Goal: Task Accomplishment & Management: Manage account settings

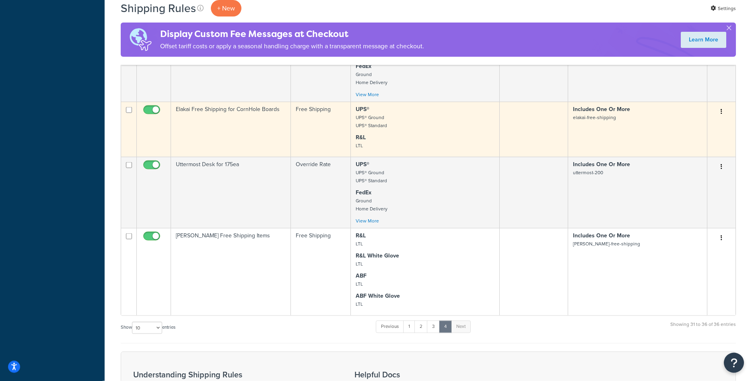
scroll to position [369, 0]
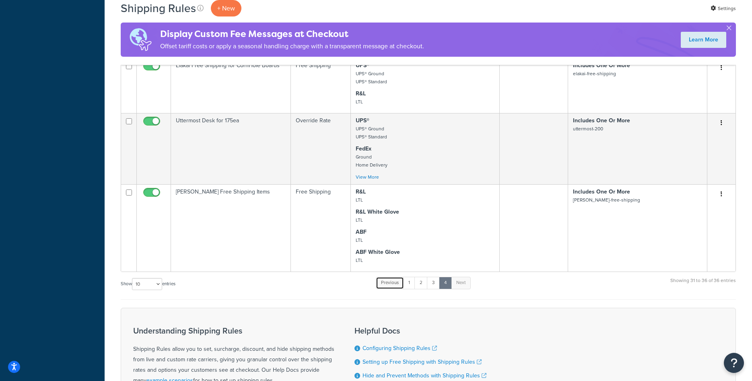
click at [390, 282] on link "Previous" at bounding box center [390, 283] width 28 height 12
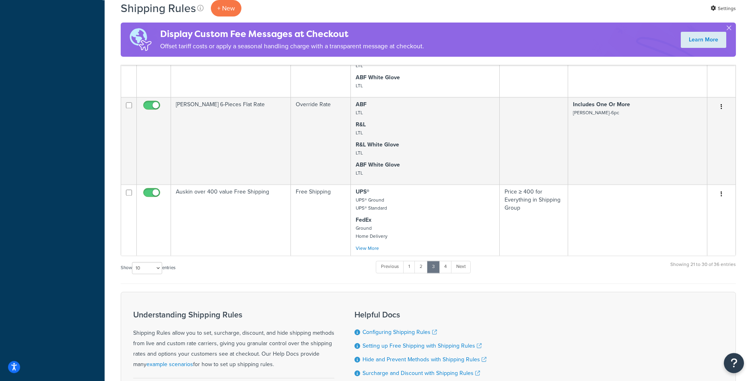
scroll to position [533, 0]
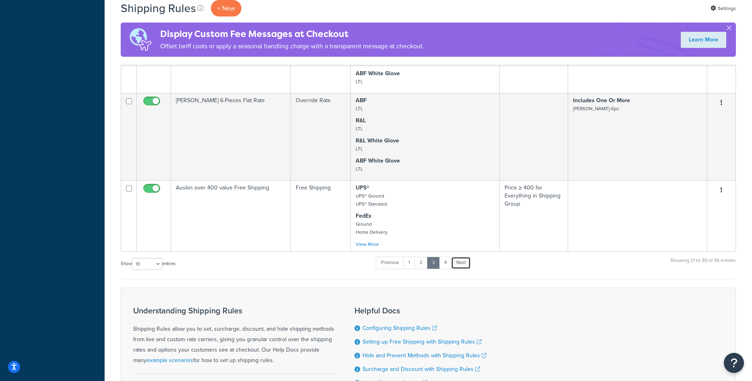
click at [467, 263] on link "Next" at bounding box center [461, 263] width 20 height 12
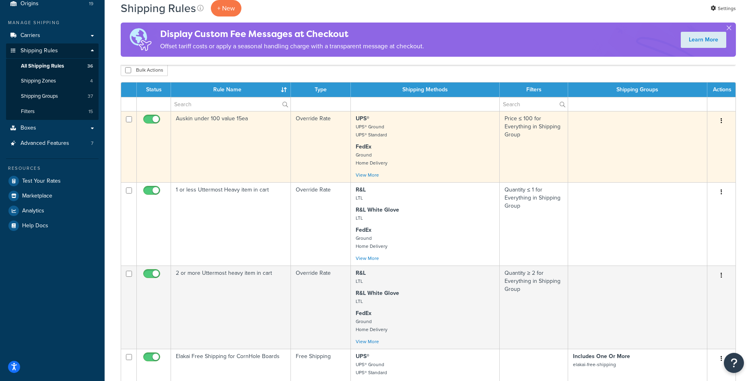
scroll to position [0, 0]
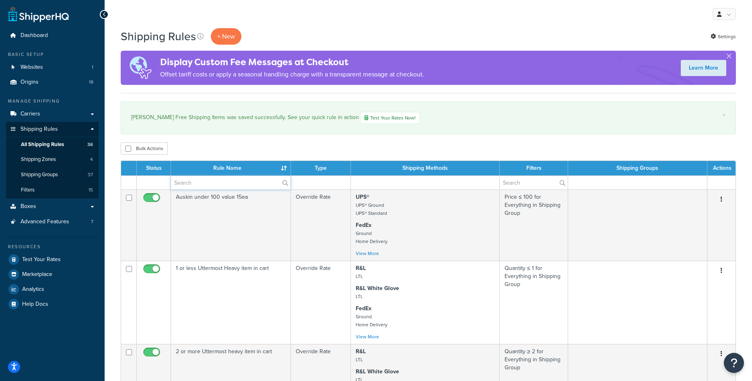
click at [197, 177] on input "text" at bounding box center [230, 183] width 119 height 14
click at [198, 176] on td at bounding box center [231, 182] width 120 height 14
click at [198, 177] on input "text" at bounding box center [230, 183] width 119 height 14
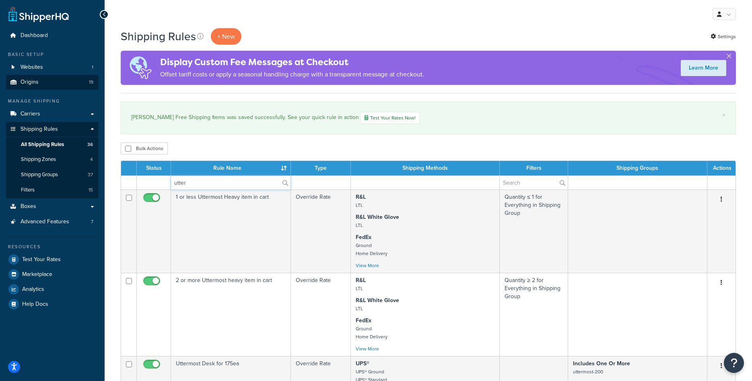
type input "utter"
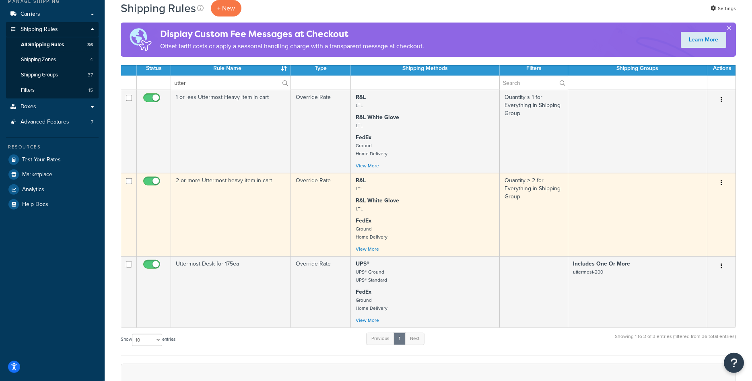
scroll to position [82, 0]
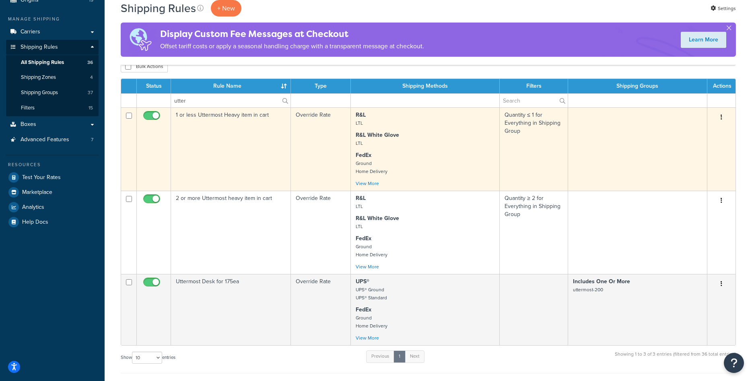
click at [152, 115] on input "checkbox" at bounding box center [153, 118] width 22 height 10
checkbox input "false"
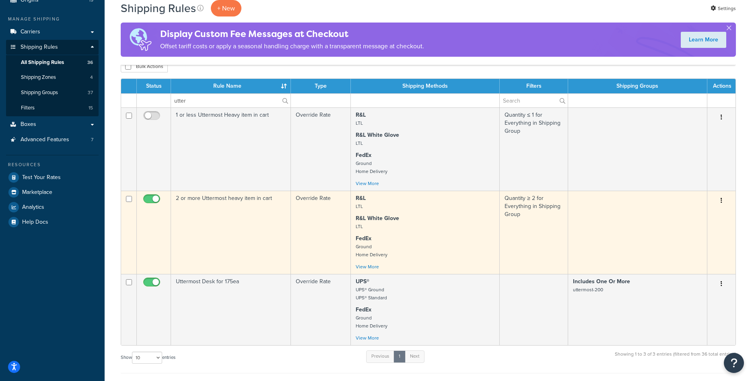
click at [153, 200] on input "checkbox" at bounding box center [153, 201] width 22 height 10
checkbox input "false"
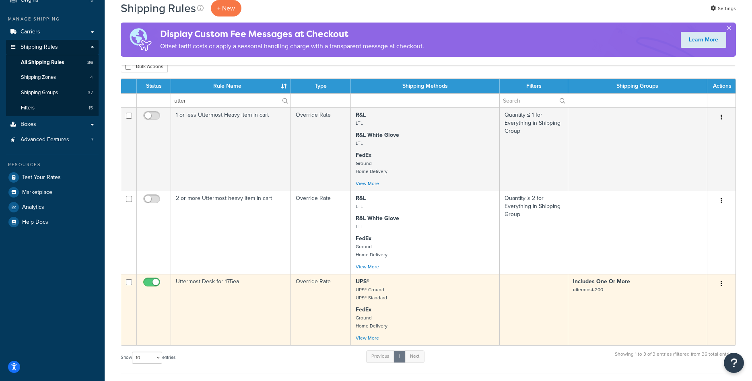
click at [152, 281] on input "checkbox" at bounding box center [153, 284] width 22 height 10
checkbox input "false"
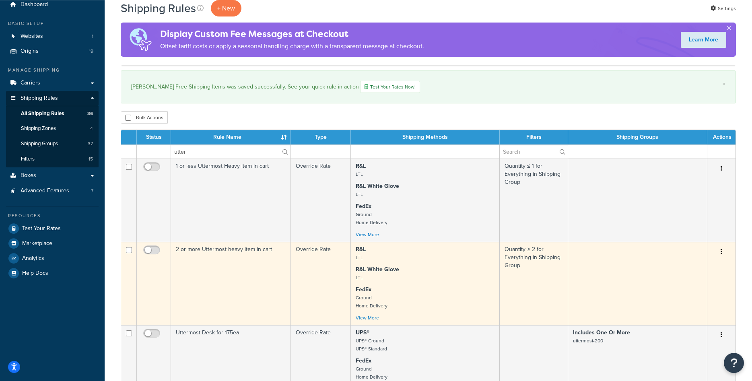
scroll to position [0, 0]
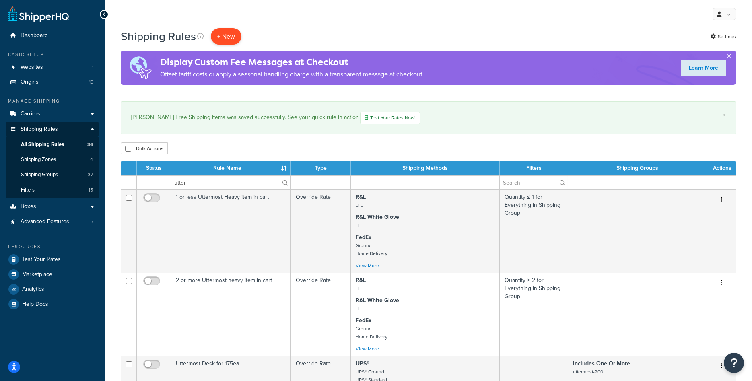
click at [227, 31] on p "+ New" at bounding box center [226, 36] width 31 height 16
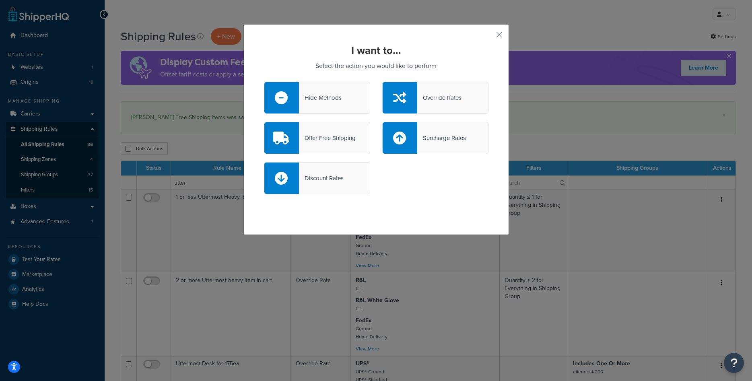
click at [331, 136] on div "Offer Free Shipping" at bounding box center [327, 137] width 57 height 11
click at [0, 0] on input "Offer Free Shipping" at bounding box center [0, 0] width 0 height 0
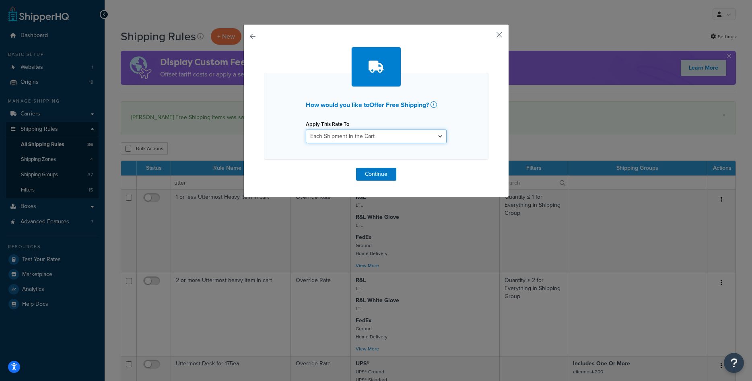
click at [306, 130] on select "Each Shipment in the Cart Each Origin in the Cart Each Shipping Group in the Ca…" at bounding box center [376, 137] width 141 height 14
select select "ITEM"
click option "Each Item within a Shipping Group" at bounding box center [0, 0] width 0 height 0
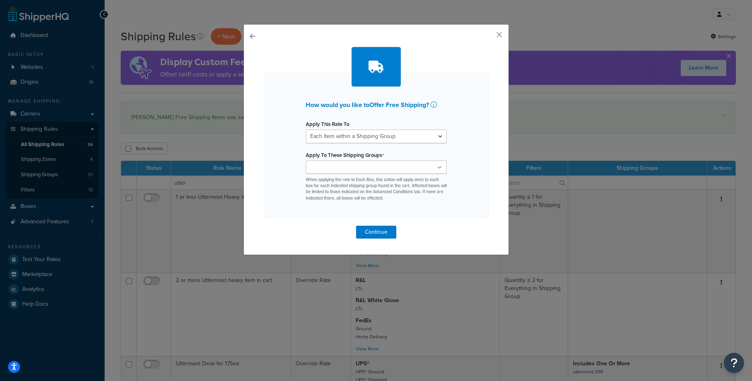
click at [343, 171] on input "Apply To These Shipping Groups" at bounding box center [343, 167] width 71 height 9
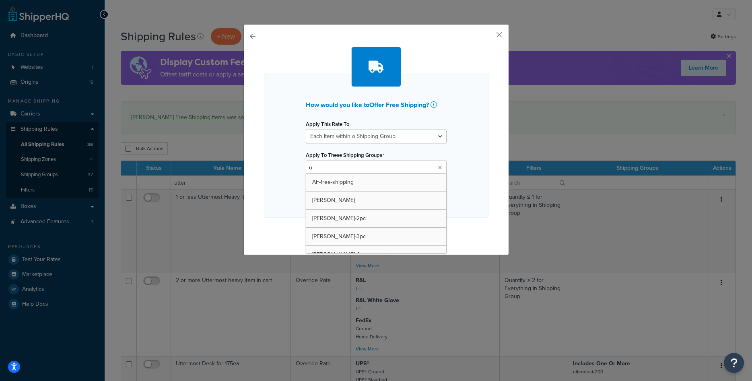
type input "ut"
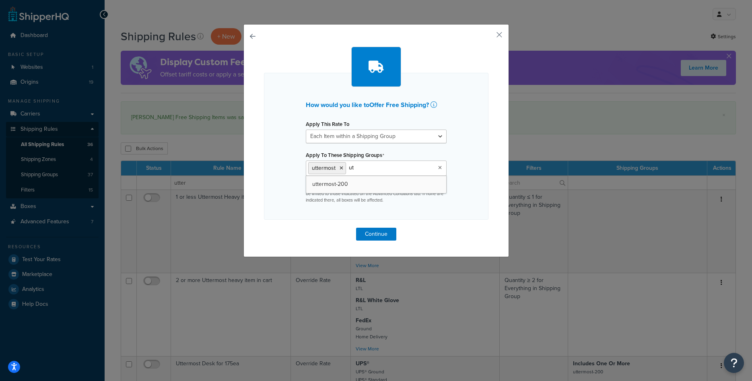
type input "utt"
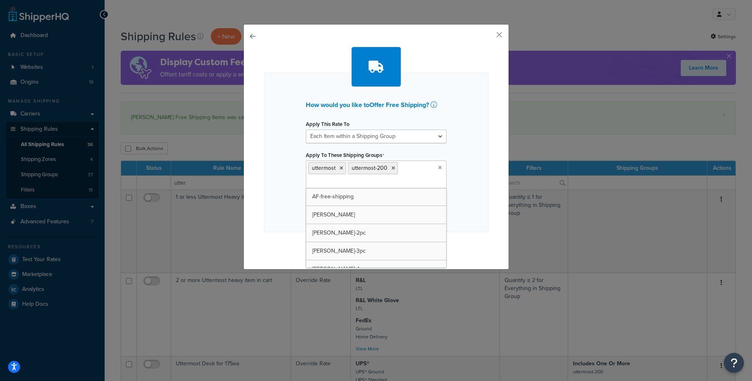
click at [474, 172] on div "How would you like to Offer Free Shipping ? Apply This Rate To Each Shipment in…" at bounding box center [376, 152] width 224 height 159
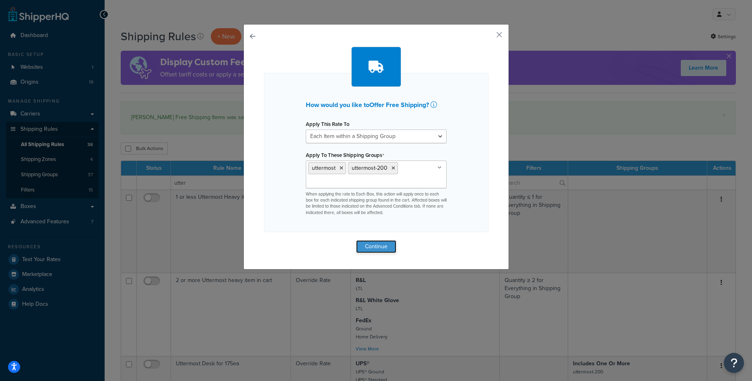
click at [371, 245] on button "Continue" at bounding box center [376, 246] width 40 height 13
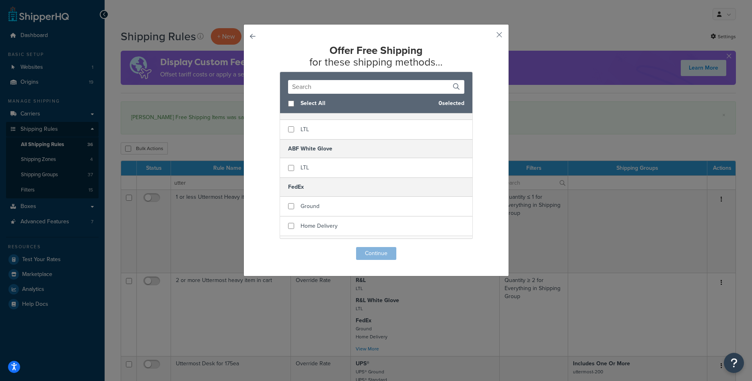
scroll to position [101, 0]
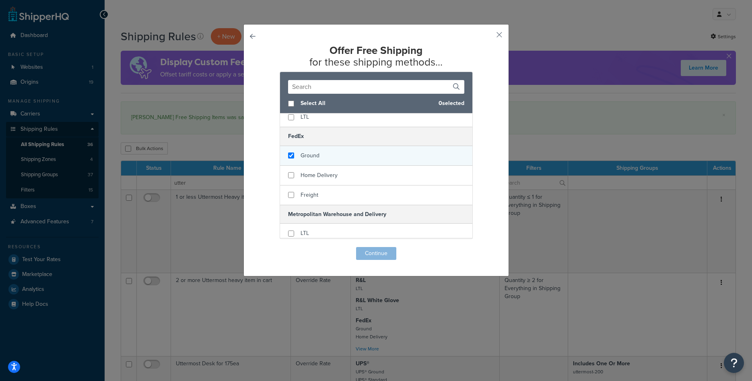
checkbox input "true"
click at [311, 156] on span "Ground" at bounding box center [310, 155] width 19 height 8
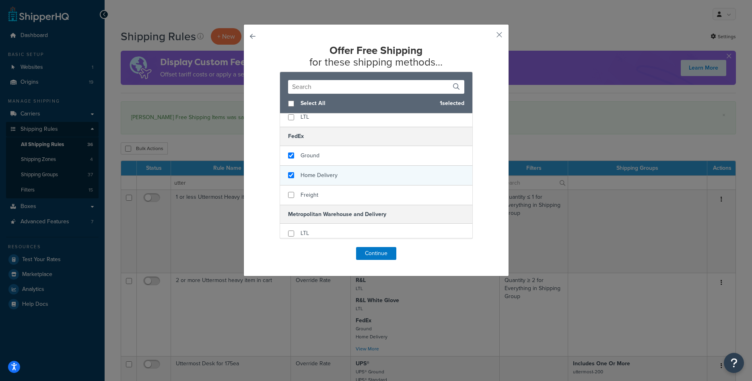
checkbox input "true"
click at [307, 171] on span "Home Delivery" at bounding box center [319, 175] width 37 height 8
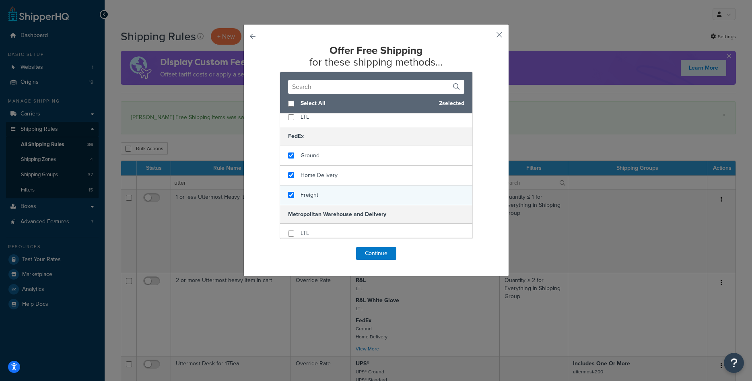
checkbox input "true"
click at [304, 189] on div "Freight" at bounding box center [376, 194] width 192 height 19
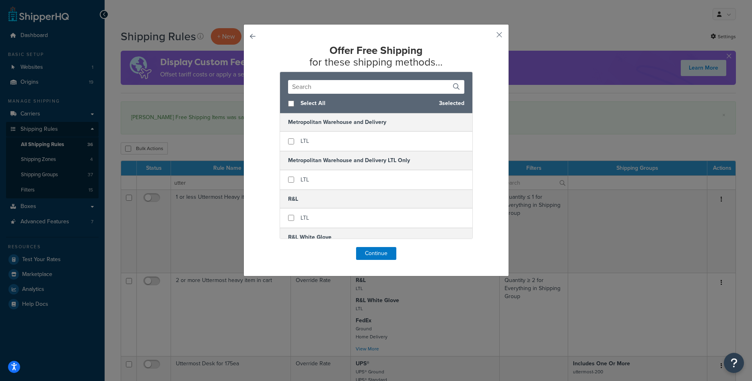
scroll to position [203, 0]
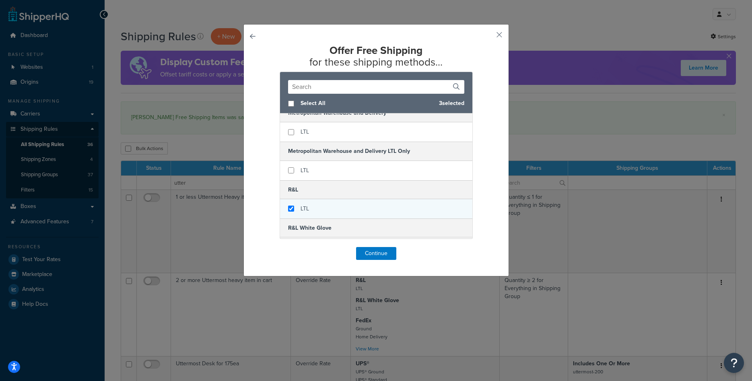
checkbox input "true"
click at [302, 206] on span "LTL" at bounding box center [305, 208] width 8 height 8
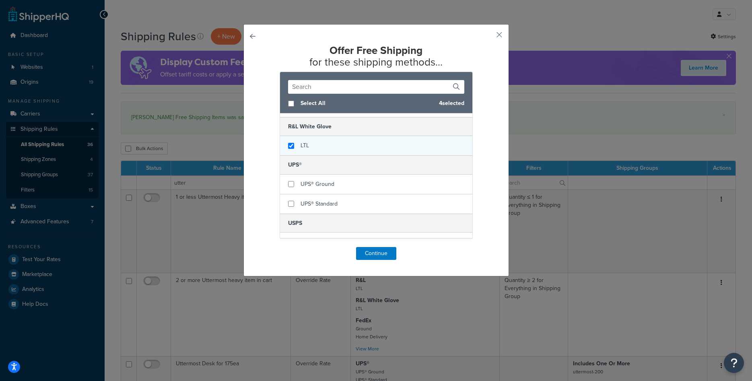
checkbox input "true"
click at [306, 148] on span "LTL" at bounding box center [305, 145] width 8 height 8
click at [373, 254] on button "Continue" at bounding box center [376, 253] width 40 height 13
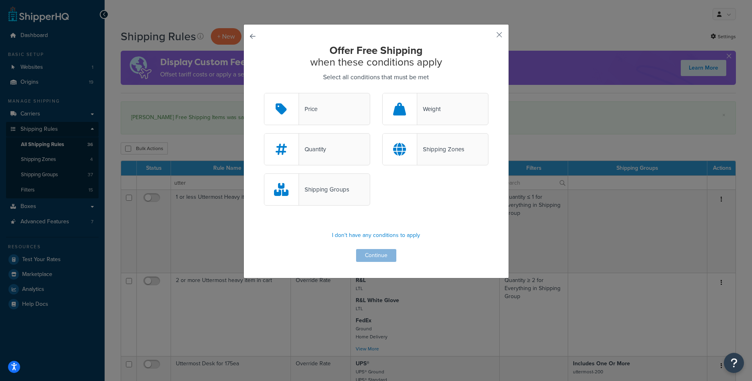
click at [338, 199] on div "Shipping Groups" at bounding box center [317, 189] width 106 height 32
click at [0, 0] on input "Shipping Groups" at bounding box center [0, 0] width 0 height 0
click at [384, 252] on button "Continue" at bounding box center [376, 255] width 40 height 13
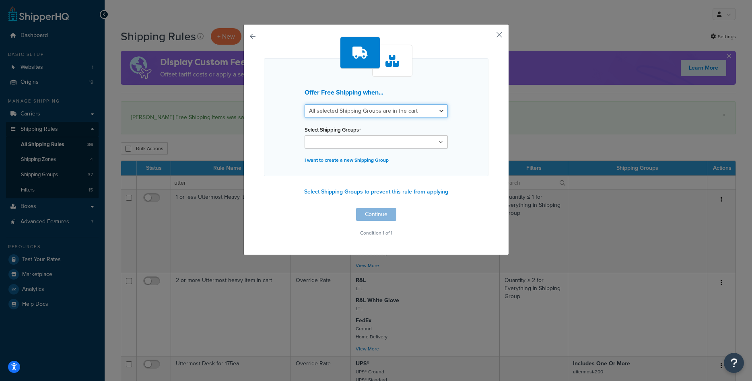
click at [305, 104] on select "All selected Shipping Groups are in the cart Any selected Shipping Groups are i…" at bounding box center [376, 111] width 143 height 14
select select "any"
click option "Any selected Shipping Groups are in the cart" at bounding box center [0, 0] width 0 height 0
click at [361, 145] on input "Select Shipping Groups" at bounding box center [342, 142] width 71 height 9
type input "utt"
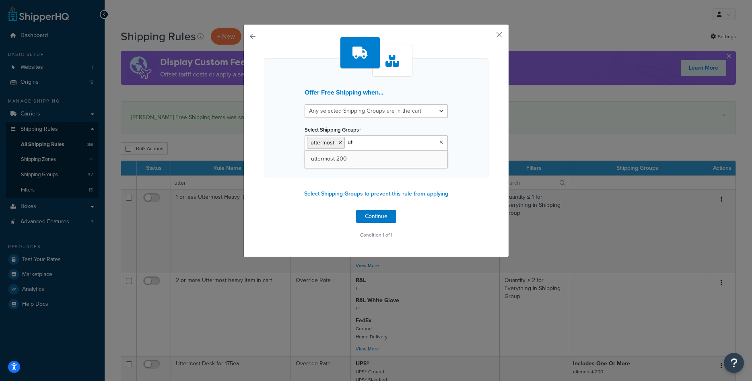
type input "utt"
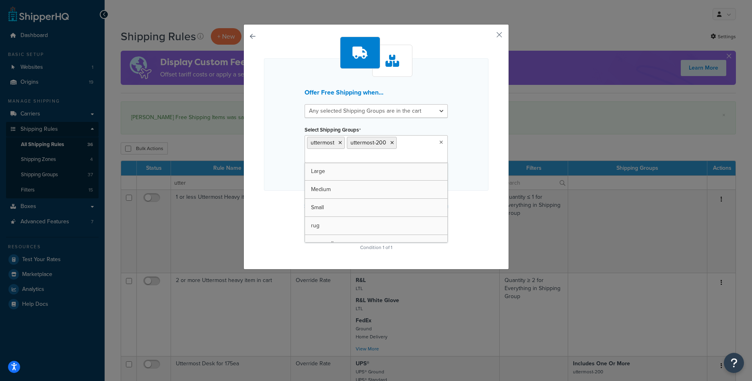
click at [460, 157] on div "Offer Free Shipping when... All selected Shipping Groups are in the cart Any se…" at bounding box center [376, 124] width 224 height 132
click at [383, 225] on button "Continue" at bounding box center [376, 228] width 40 height 13
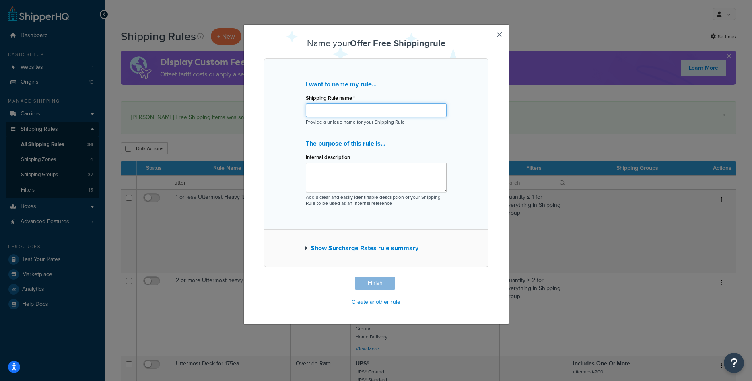
click at [368, 114] on input "Shipping Rule name *" at bounding box center [376, 110] width 141 height 14
type input "Uttermost All Items on Free Shipping"
click at [378, 288] on button "Finish" at bounding box center [375, 283] width 40 height 13
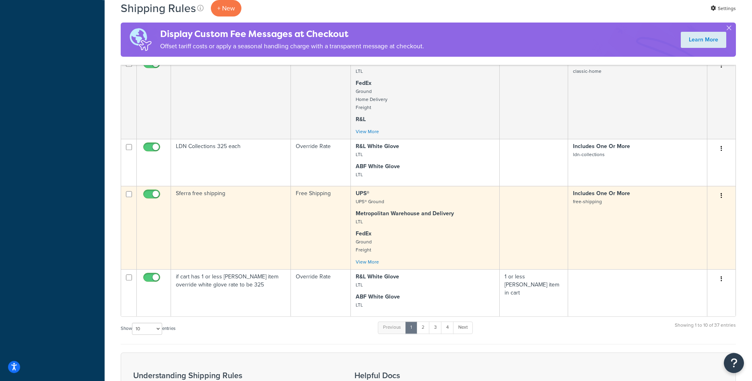
scroll to position [410, 0]
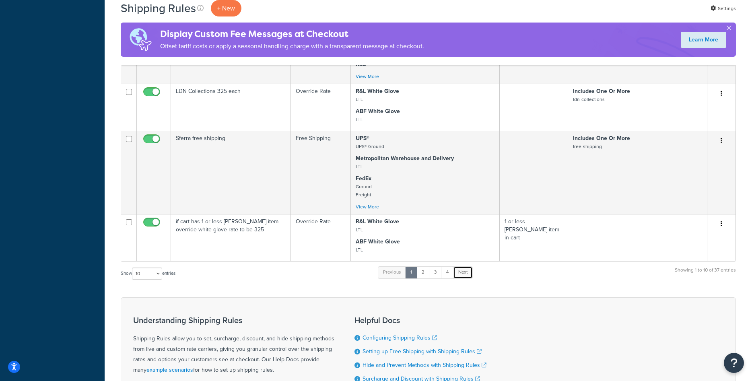
click at [465, 275] on link "Next" at bounding box center [463, 272] width 20 height 12
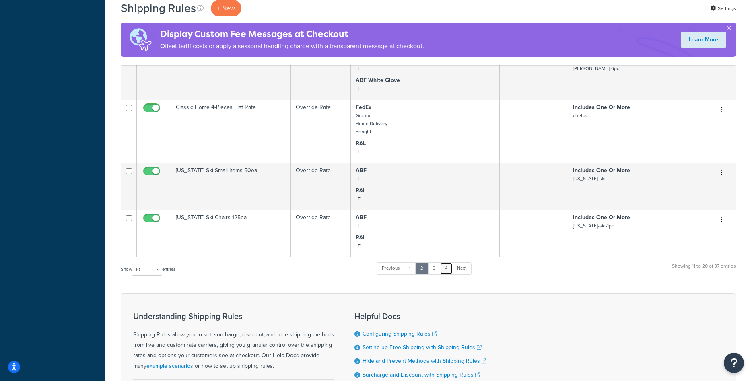
click at [449, 270] on link "4" at bounding box center [446, 268] width 13 height 12
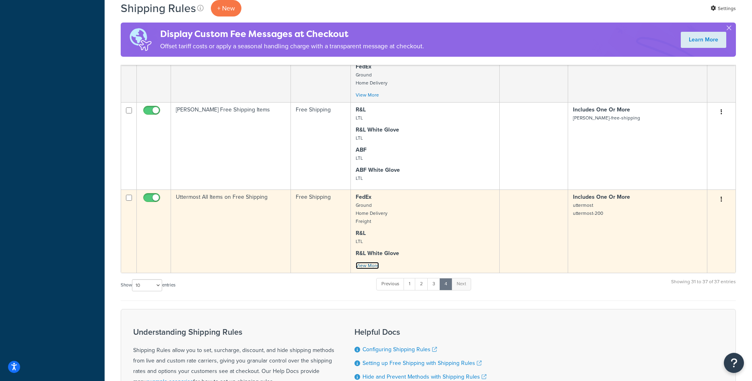
click at [372, 266] on link "View More" at bounding box center [367, 265] width 23 height 7
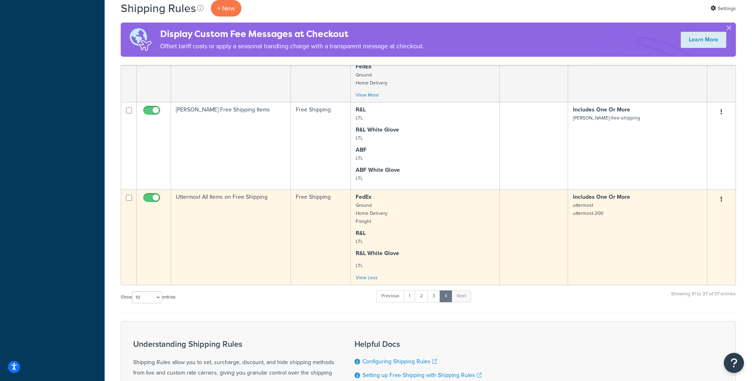
click at [246, 244] on td "Uttermost All Items on Free Shipping" at bounding box center [231, 236] width 120 height 95
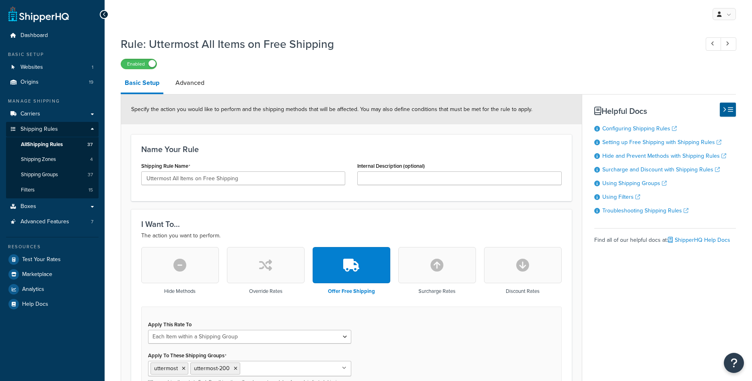
select select "ITEM"
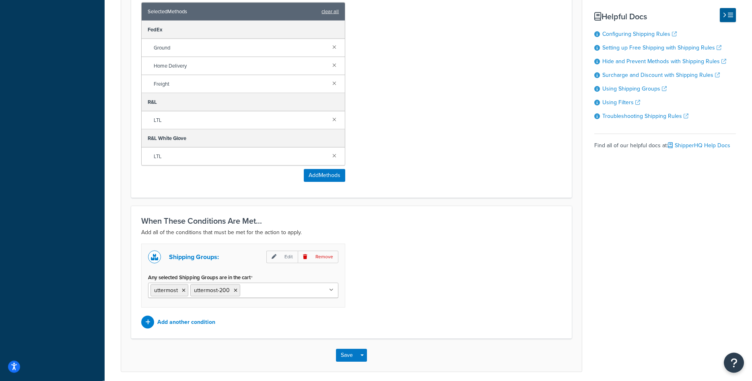
scroll to position [512, 0]
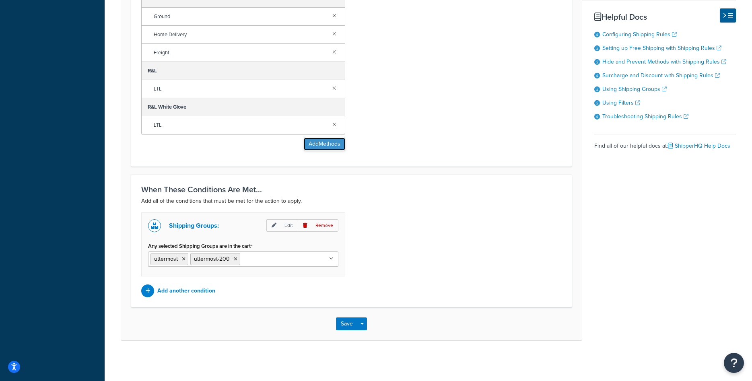
click at [332, 147] on button "Add Methods" at bounding box center [324, 144] width 41 height 13
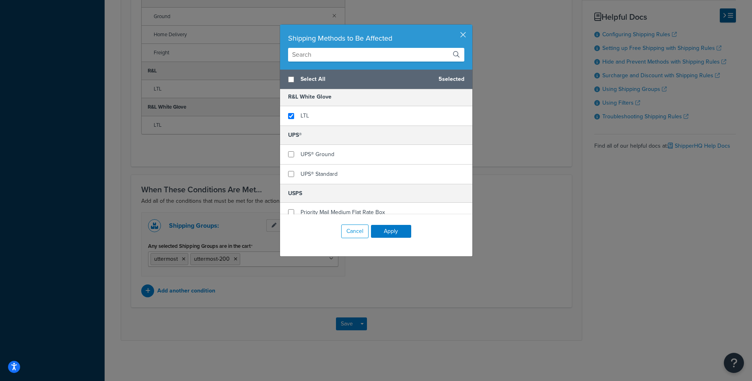
scroll to position [355, 0]
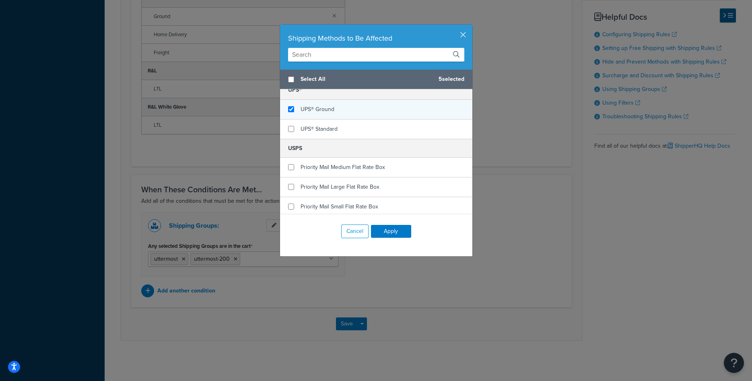
checkbox input "true"
click at [328, 111] on span "UPS® Ground" at bounding box center [318, 109] width 34 height 8
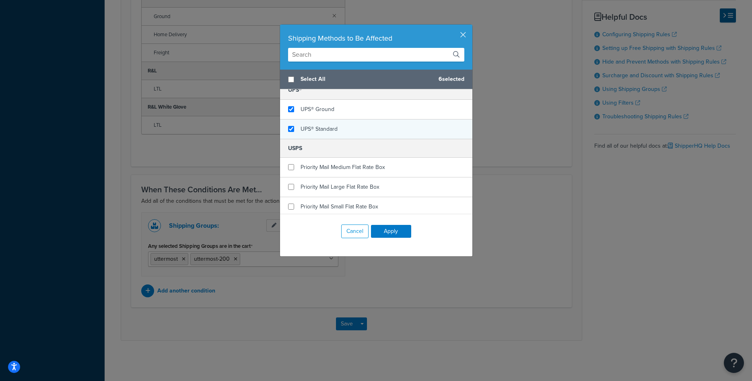
checkbox input "true"
click at [322, 128] on span "UPS® Standard" at bounding box center [319, 129] width 37 height 8
click at [402, 231] on button "Apply" at bounding box center [391, 231] width 40 height 13
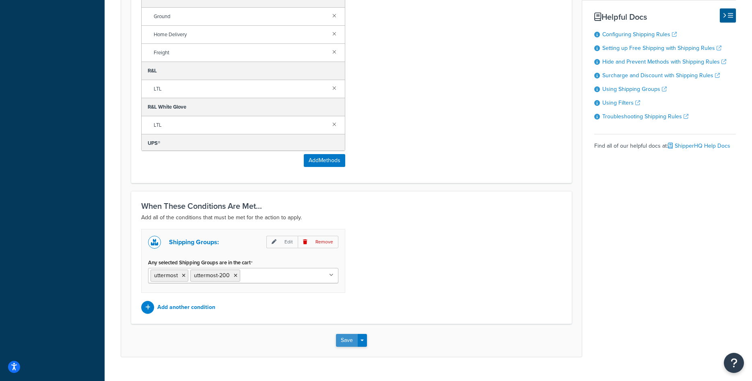
click at [350, 338] on button "Save" at bounding box center [347, 340] width 22 height 13
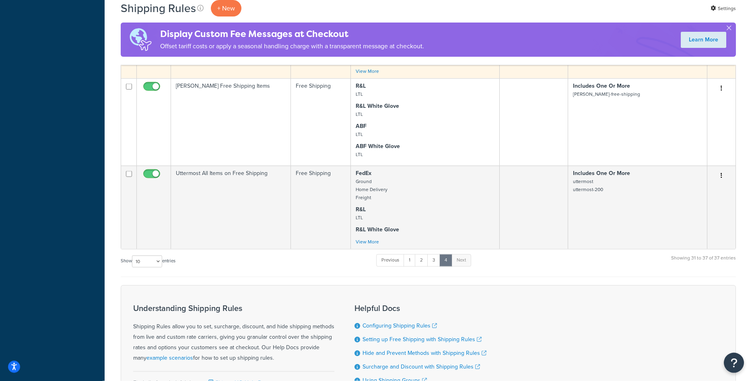
scroll to position [492, 0]
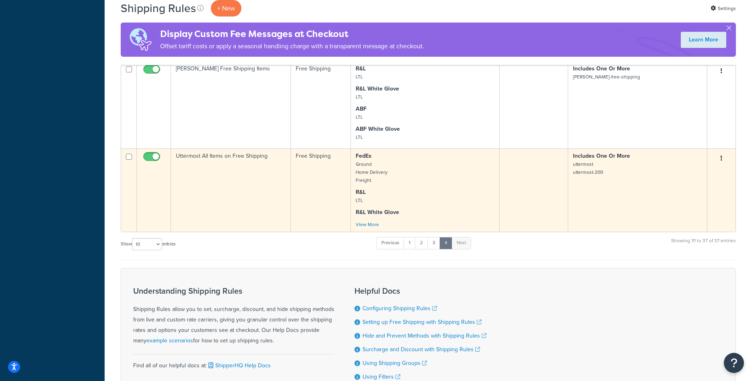
click at [215, 178] on td "Uttermost All Items on Free Shipping" at bounding box center [231, 189] width 120 height 83
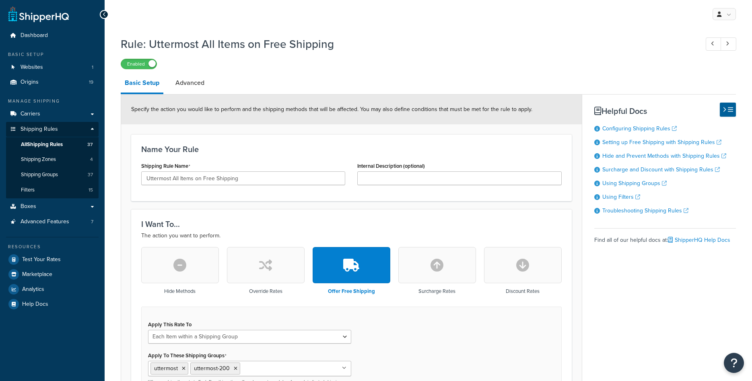
select select "ITEM"
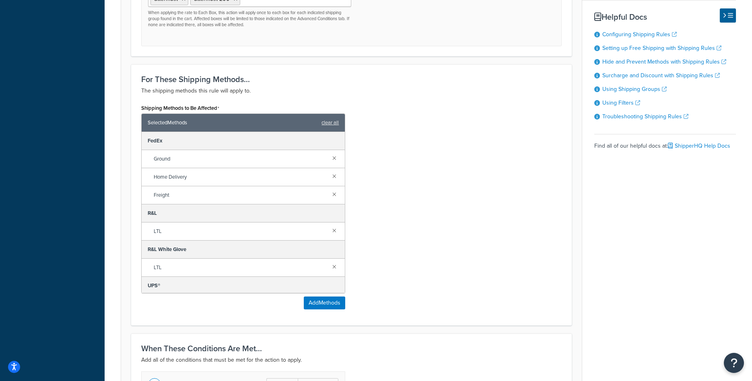
scroll to position [528, 0]
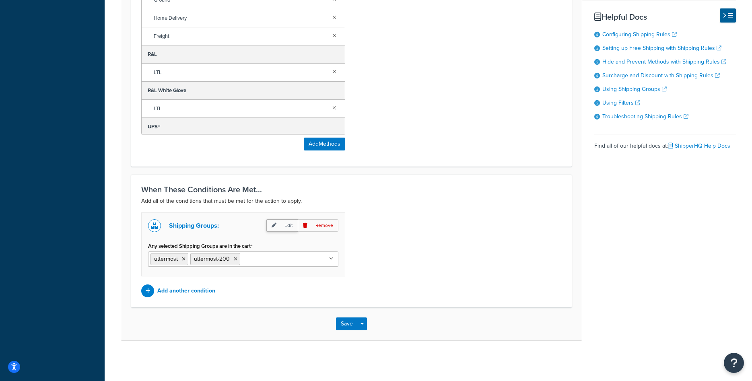
click at [286, 229] on p "Edit" at bounding box center [281, 225] width 31 height 12
select select "any"
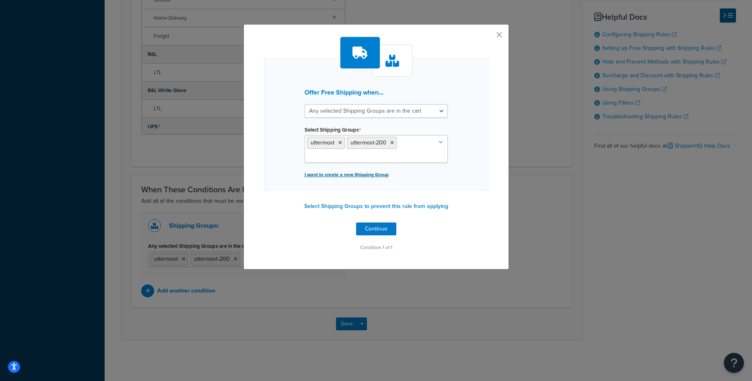
click at [335, 177] on p "I want to create a new Shipping Group" at bounding box center [376, 174] width 143 height 11
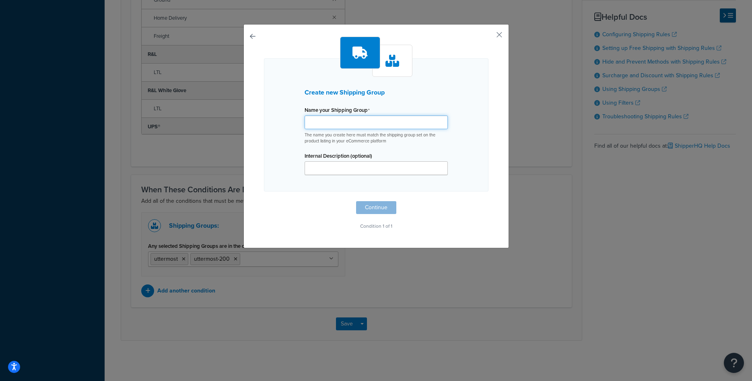
click at [354, 123] on input "Shipping Rule Name" at bounding box center [376, 122] width 143 height 14
paste input "uttermost-free"
type input "uttermost-free"
click at [377, 206] on button "Continue" at bounding box center [376, 207] width 40 height 13
select select "any"
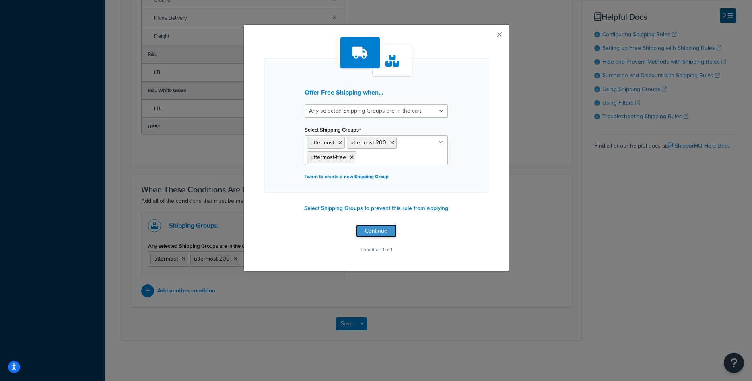
click at [369, 237] on button "Continue" at bounding box center [376, 230] width 40 height 13
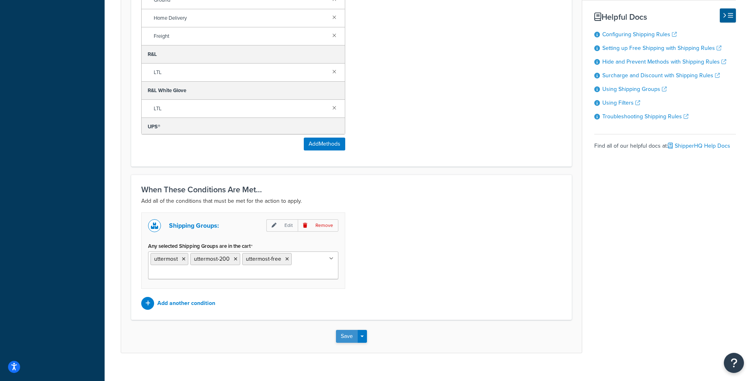
click at [344, 337] on button "Save" at bounding box center [347, 336] width 22 height 13
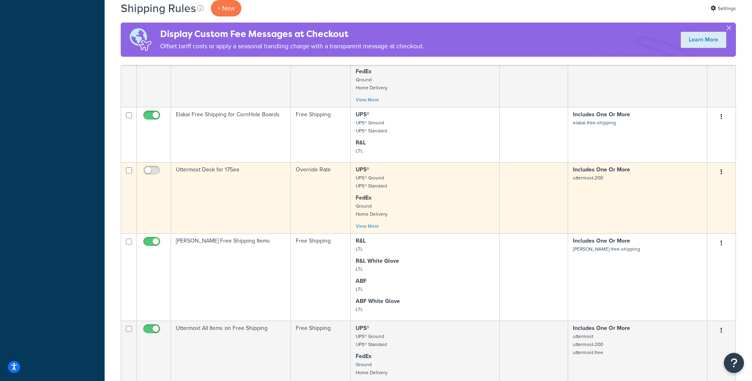
scroll to position [369, 0]
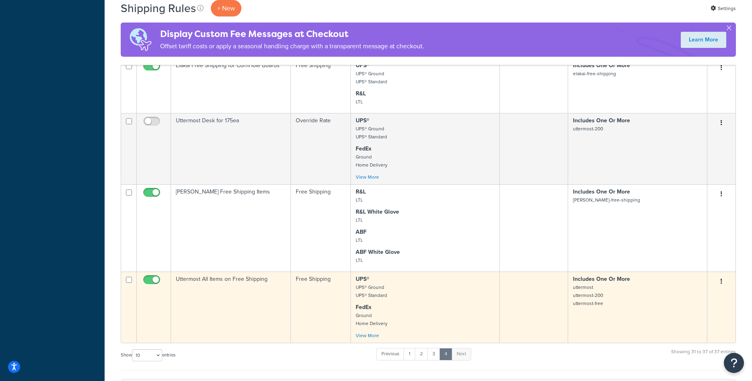
click at [264, 296] on td "Uttermost All Items on Free Shipping" at bounding box center [231, 307] width 120 height 71
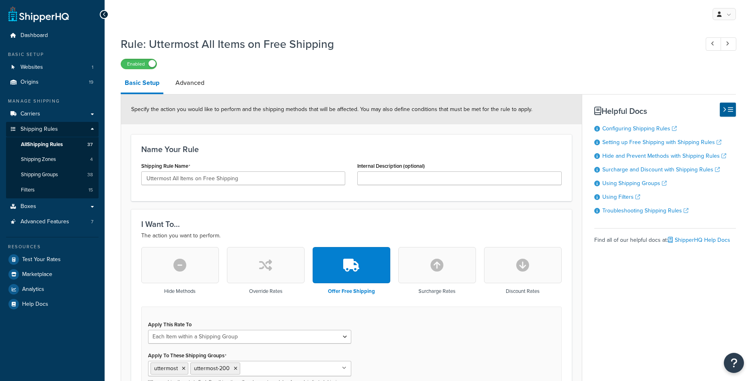
select select "ITEM"
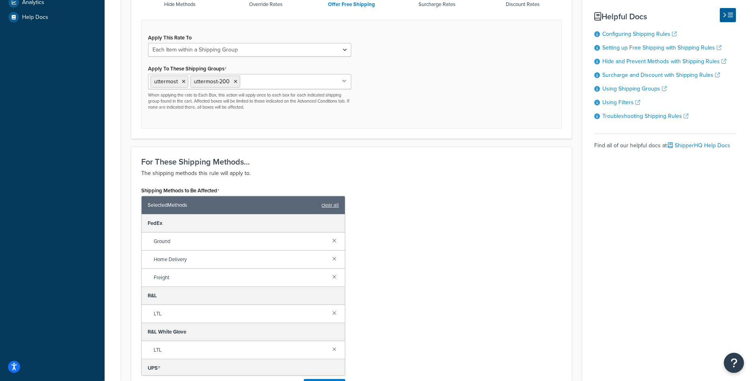
scroll to position [246, 0]
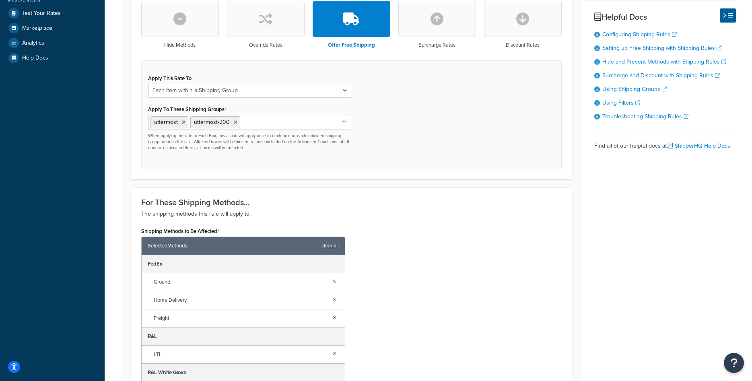
click at [282, 128] on ul "uttermost uttermost-200" at bounding box center [249, 122] width 203 height 15
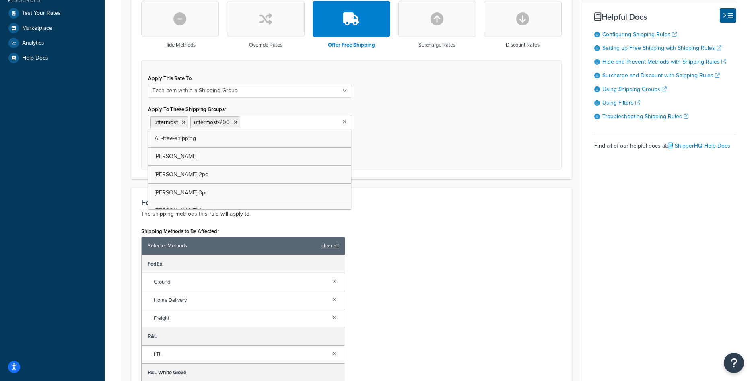
paste input "uttermost-free"
type input "uttermost-free"
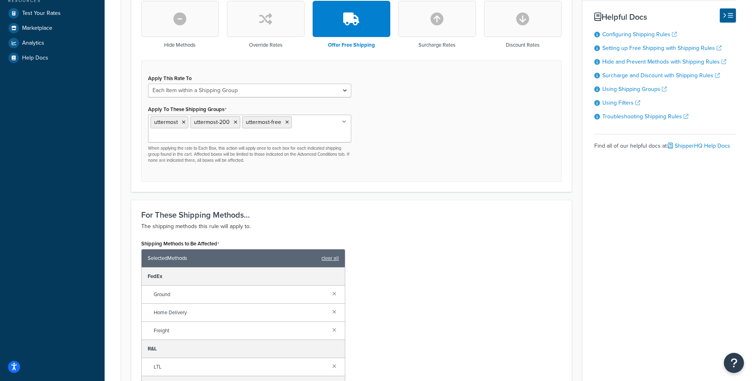
click at [448, 205] on div "For These Shipping Methods... The shipping methods this rule will apply to. Shi…" at bounding box center [351, 330] width 440 height 261
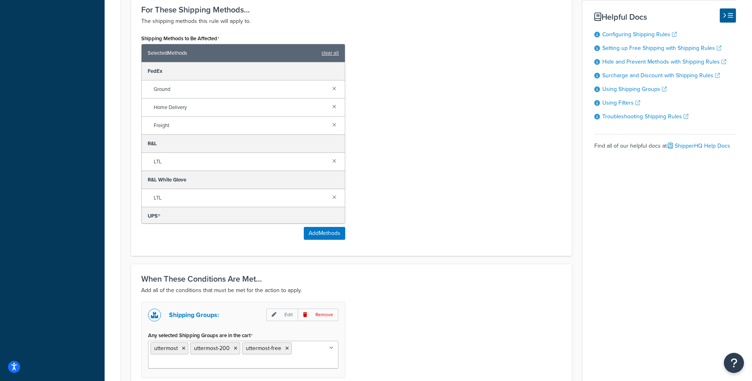
scroll to position [554, 0]
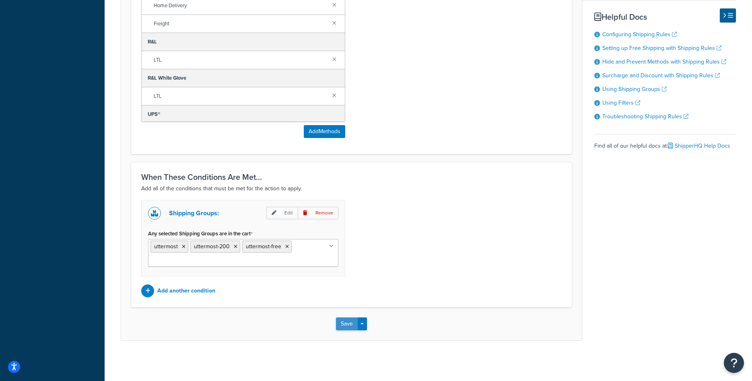
click at [348, 321] on button "Save" at bounding box center [347, 323] width 22 height 13
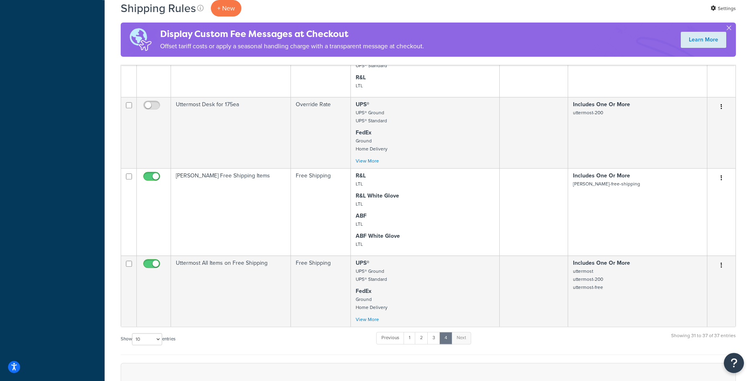
scroll to position [410, 0]
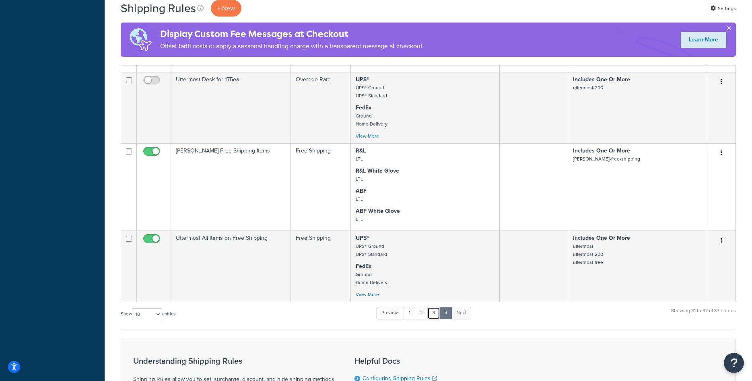
click at [432, 311] on link "3" at bounding box center [433, 313] width 13 height 12
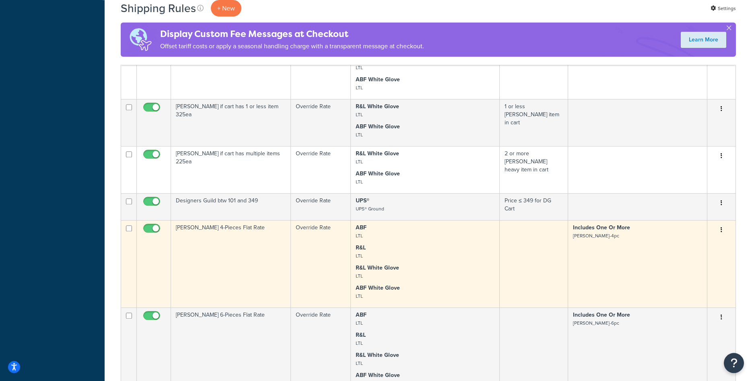
scroll to position [524, 0]
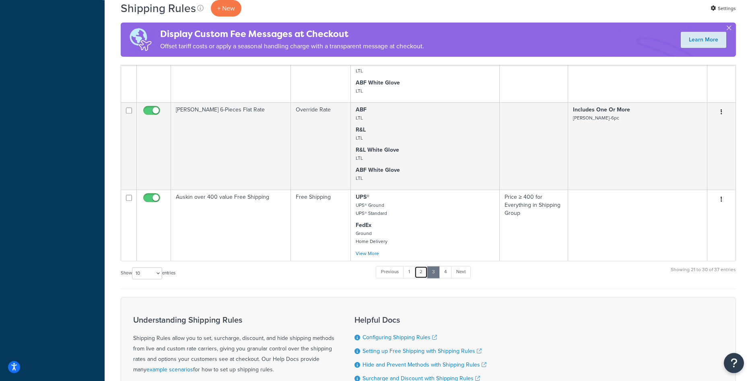
click at [422, 274] on link "2" at bounding box center [420, 272] width 13 height 12
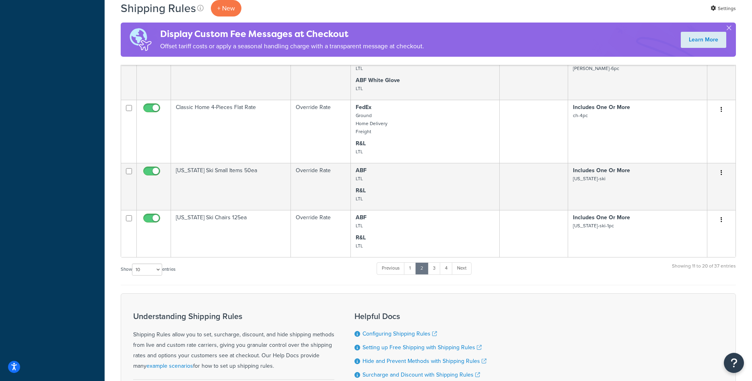
scroll to position [556, 0]
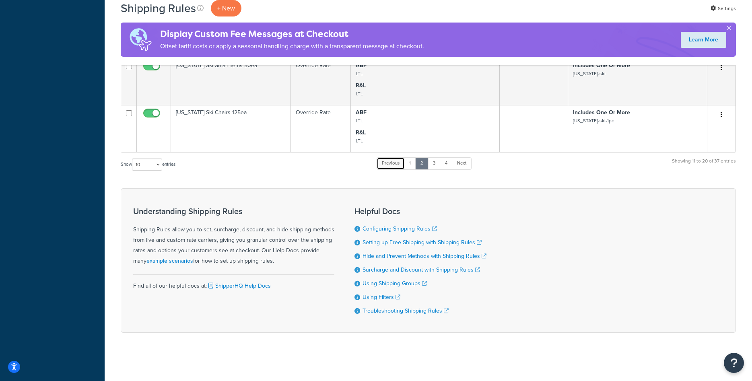
click at [401, 165] on link "Previous" at bounding box center [391, 163] width 28 height 12
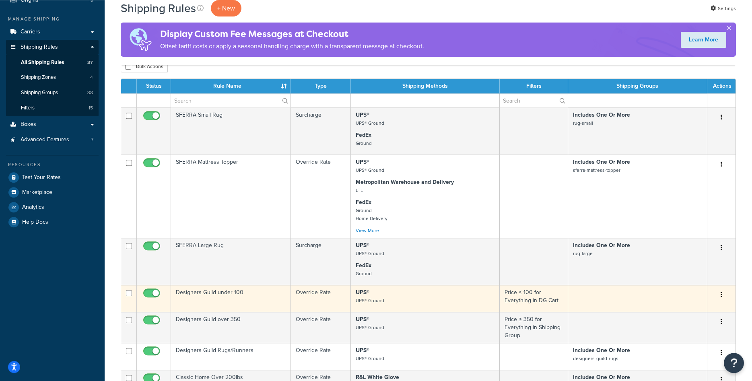
scroll to position [64, 0]
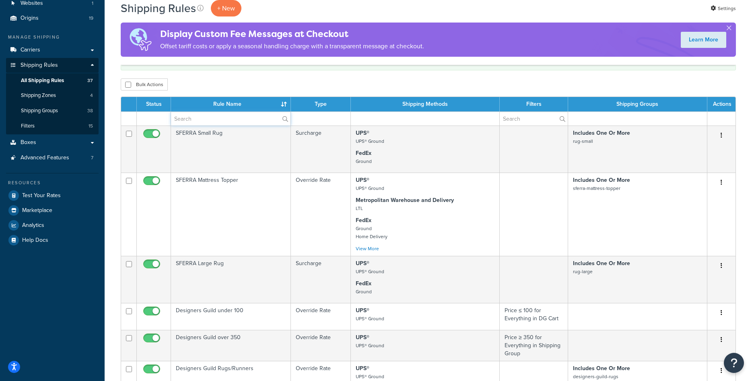
click at [183, 113] on input "text" at bounding box center [230, 119] width 119 height 14
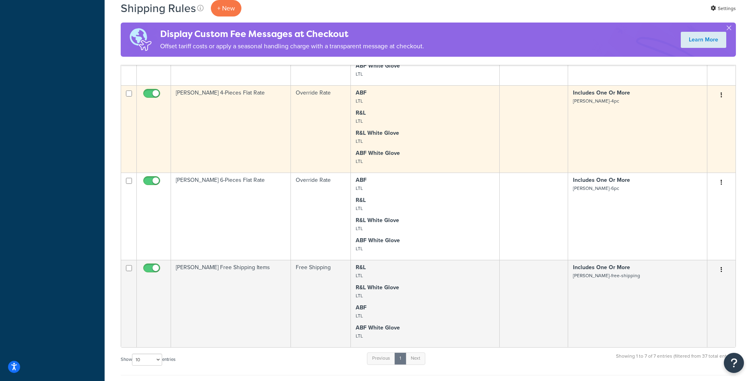
scroll to position [351, 0]
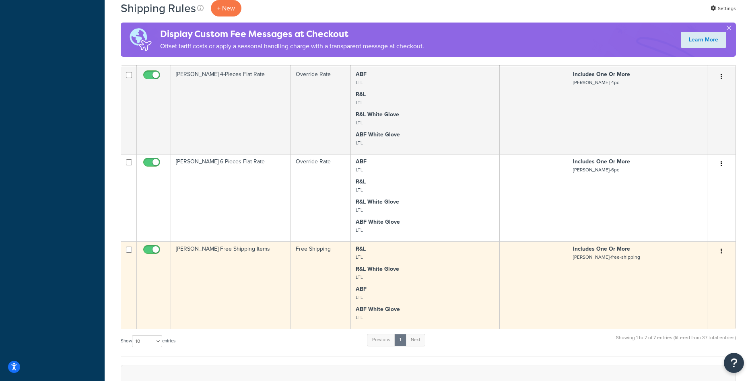
type input "[PERSON_NAME]"
click at [241, 261] on td "[PERSON_NAME] Free Shipping Items" at bounding box center [231, 284] width 120 height 87
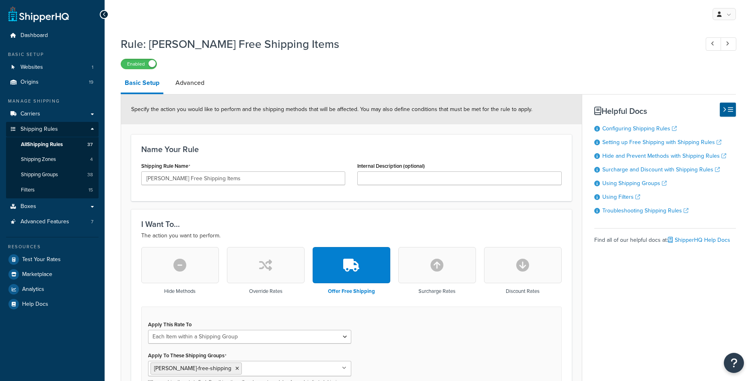
select select "ITEM"
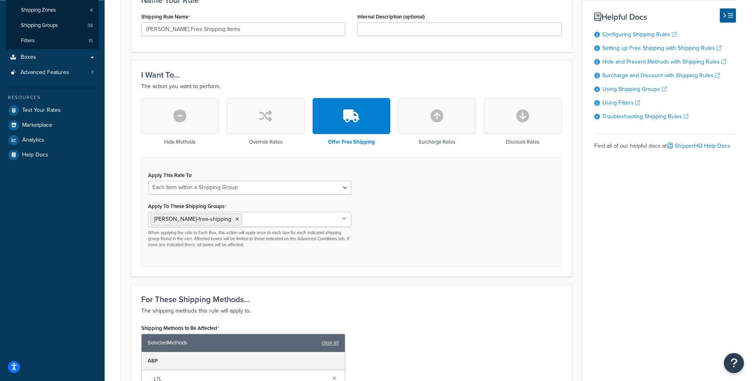
scroll to position [123, 0]
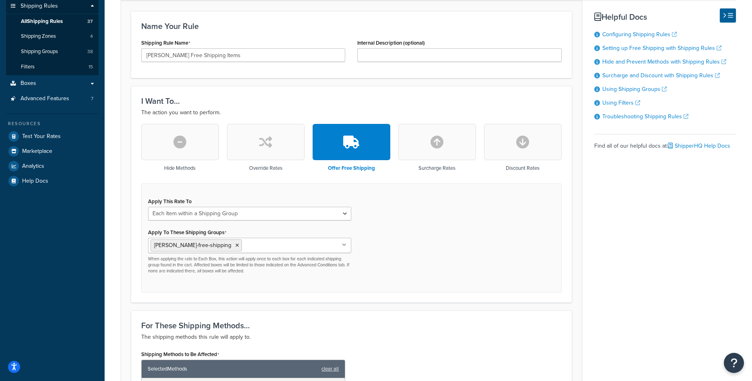
click at [253, 153] on button "button" at bounding box center [266, 142] width 78 height 36
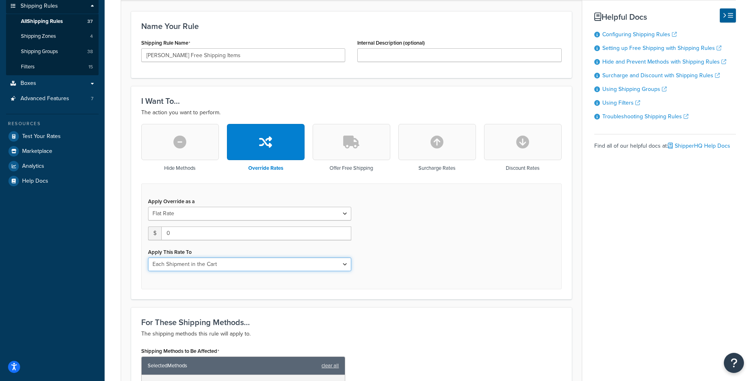
click at [148, 257] on select "Each Shipment in the Cart Each Origin in the Cart Each Shipping Group in the Ca…" at bounding box center [249, 264] width 203 height 14
select select "ITEM"
click option "Each Item within a Shipping Group" at bounding box center [0, 0] width 0 height 0
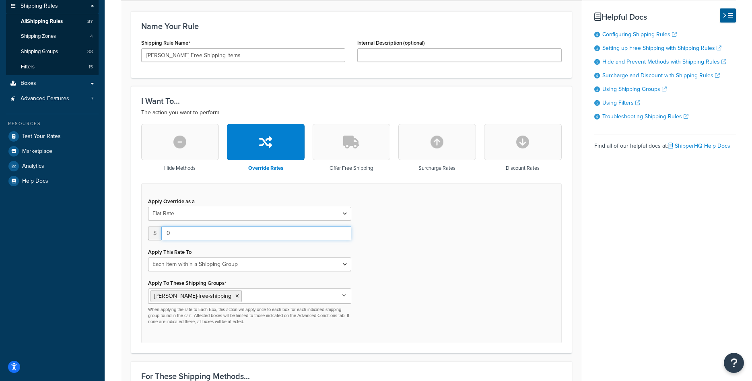
click at [203, 233] on input "0" at bounding box center [256, 233] width 190 height 14
click at [206, 227] on input "0" at bounding box center [256, 233] width 190 height 14
click at [206, 226] on div "Apply Override as a Flat Rate Percentage Flat Rate & Percentage $ 0 Apply This …" at bounding box center [249, 261] width 215 height 130
drag, startPoint x: 204, startPoint y: 232, endPoint x: 167, endPoint y: 229, distance: 37.1
click at [167, 229] on input "0" at bounding box center [256, 233] width 190 height 14
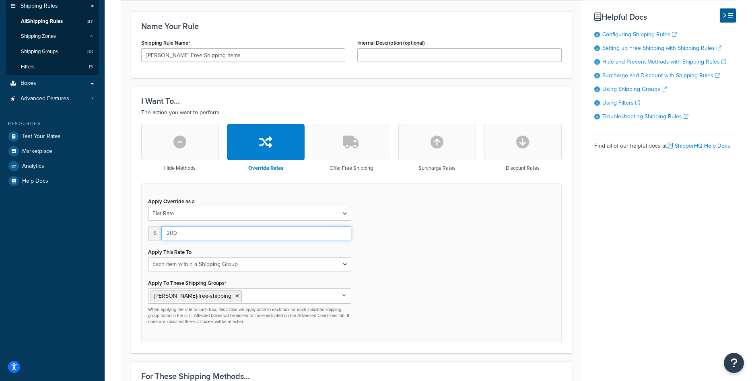
type input "200"
click at [397, 276] on div "Apply Override as a Flat Rate Percentage Flat Rate & Percentage $ 200 Apply Thi…" at bounding box center [351, 263] width 420 height 160
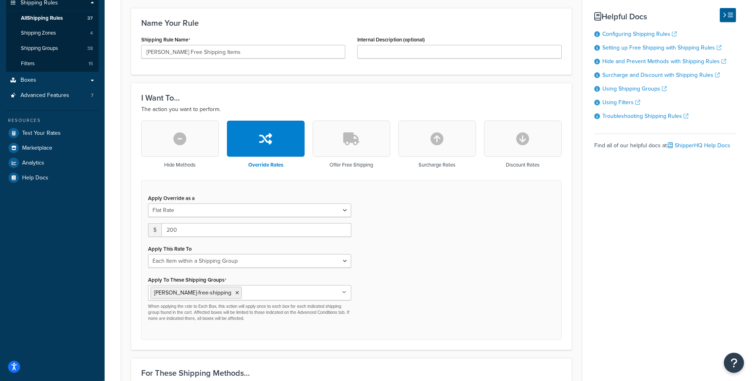
scroll to position [82, 0]
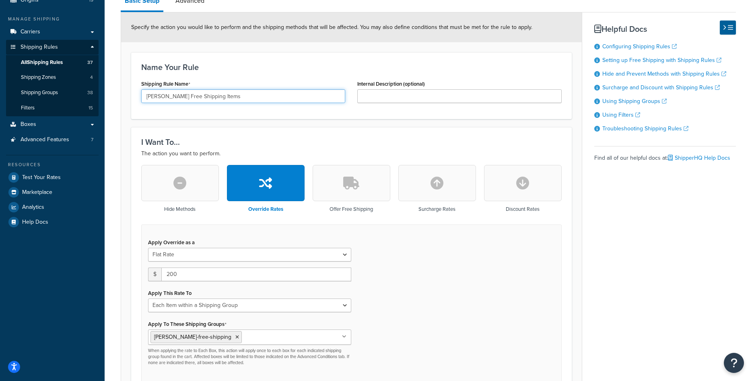
click at [229, 99] on input "Bernhardt Free Shipping Items" at bounding box center [243, 96] width 204 height 14
drag, startPoint x: 183, startPoint y: 96, endPoint x: 175, endPoint y: 96, distance: 8.4
click at [175, 96] on input "Bernhardt Free Shipping Items" at bounding box center [243, 96] width 204 height 14
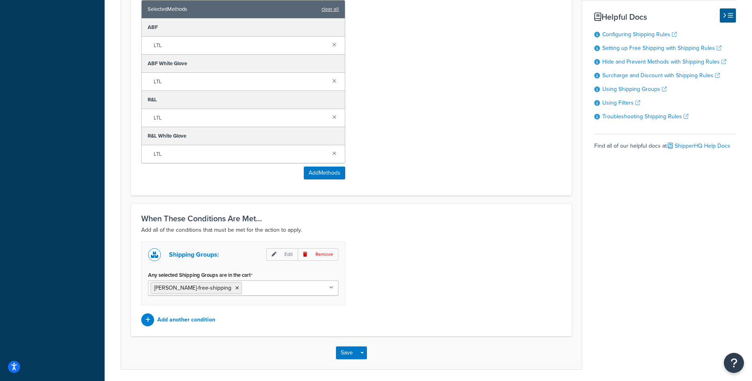
scroll to position [562, 0]
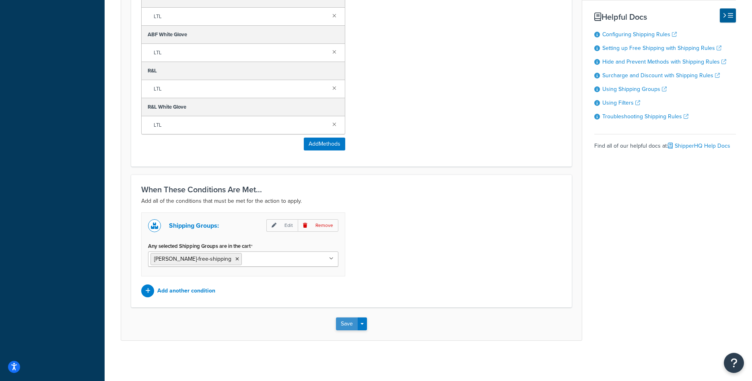
type input "[PERSON_NAME] Flat Rate of 200 on Specific Items"
click at [350, 327] on button "Save" at bounding box center [347, 323] width 22 height 13
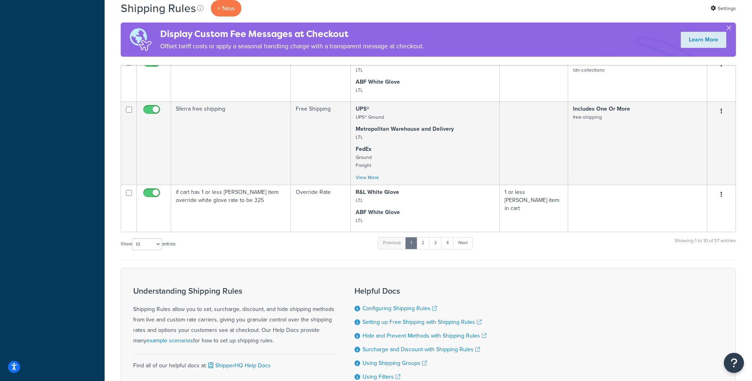
scroll to position [533, 0]
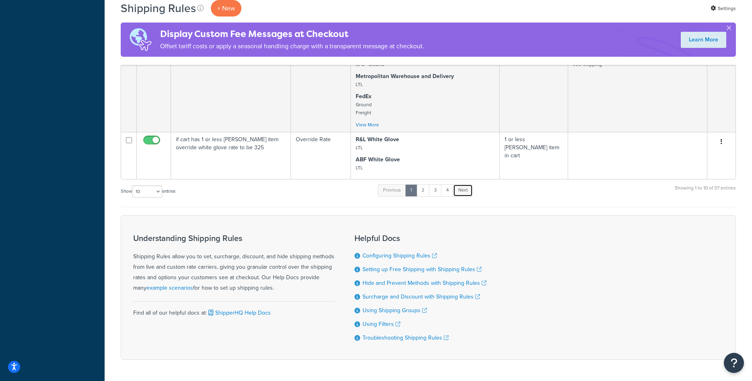
click at [462, 191] on link "Next" at bounding box center [463, 190] width 20 height 12
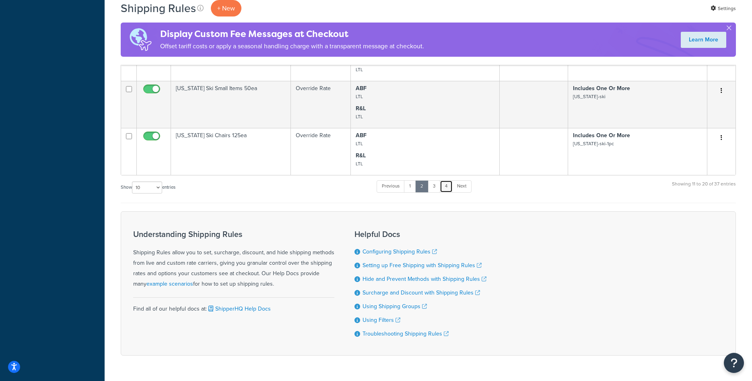
click at [451, 189] on link "4" at bounding box center [446, 186] width 13 height 12
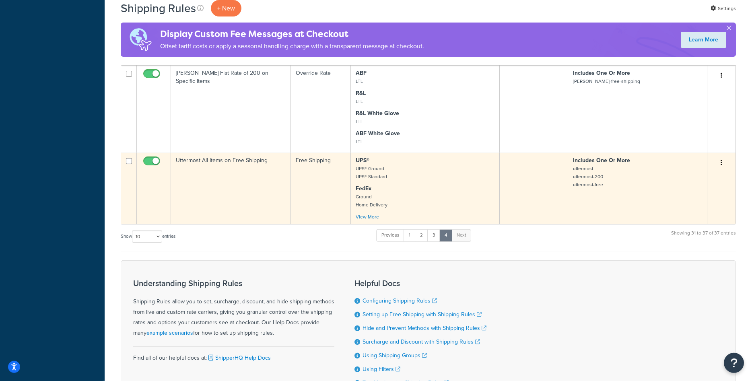
scroll to position [451, 0]
